Goal: Register for event/course

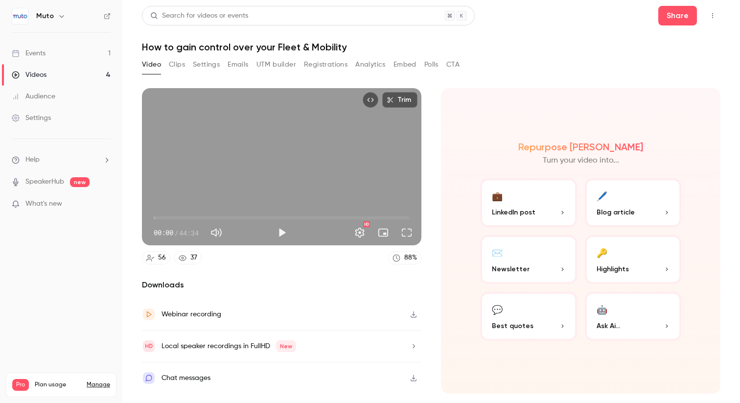
click at [322, 61] on button "Registrations" at bounding box center [326, 65] width 44 height 16
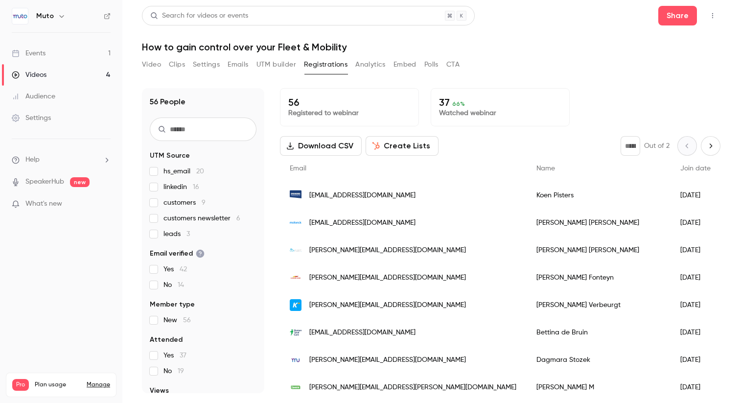
click at [52, 58] on link "Events 1" at bounding box center [61, 54] width 122 height 22
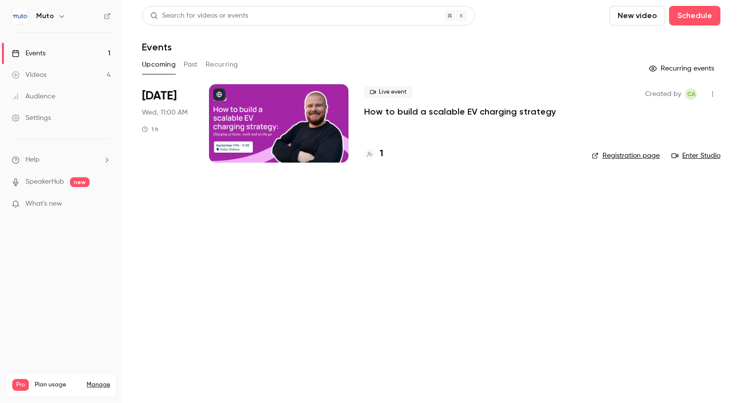
click at [412, 112] on p "How to build a scalable EV charging strategy" at bounding box center [460, 112] width 192 height 12
